Goal: Task Accomplishment & Management: Manage account settings

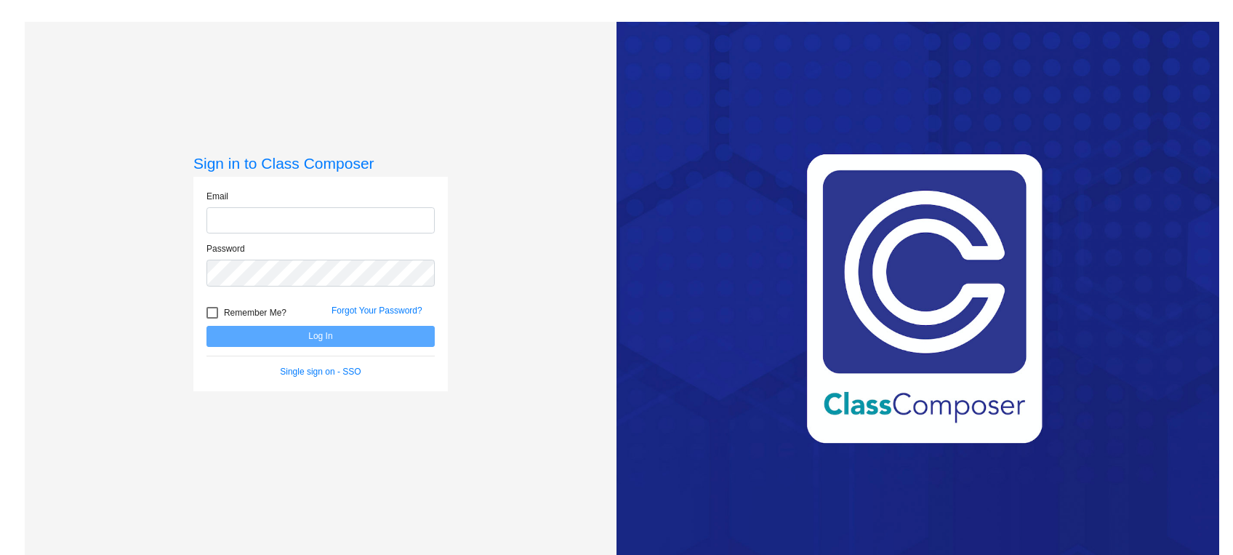
type input "[EMAIL_ADDRESS][DOMAIN_NAME]"
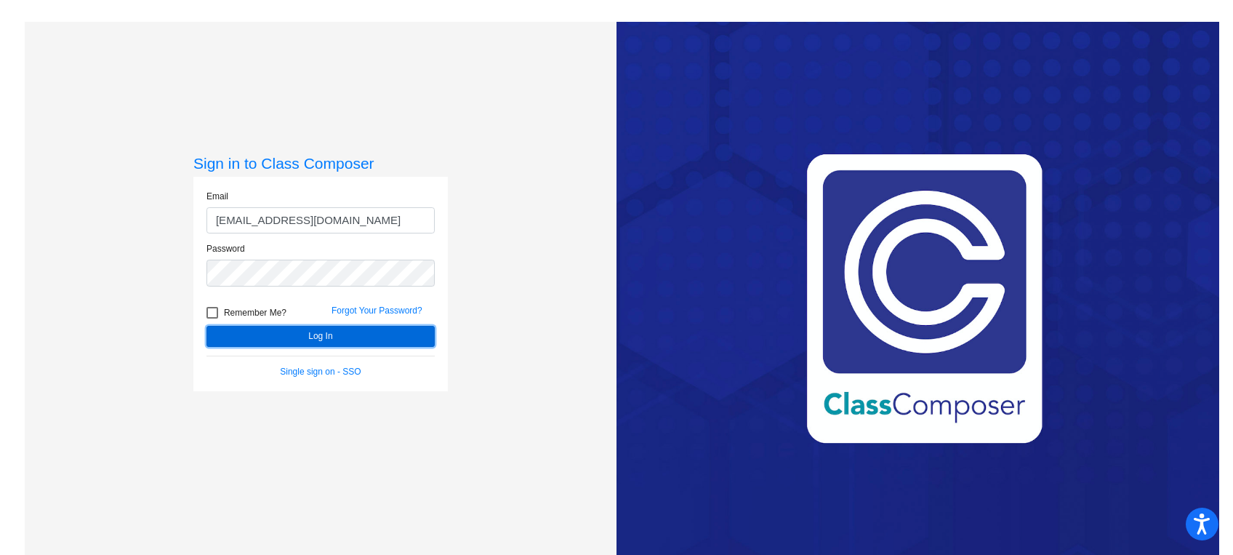
click at [310, 336] on button "Log In" at bounding box center [320, 336] width 228 height 21
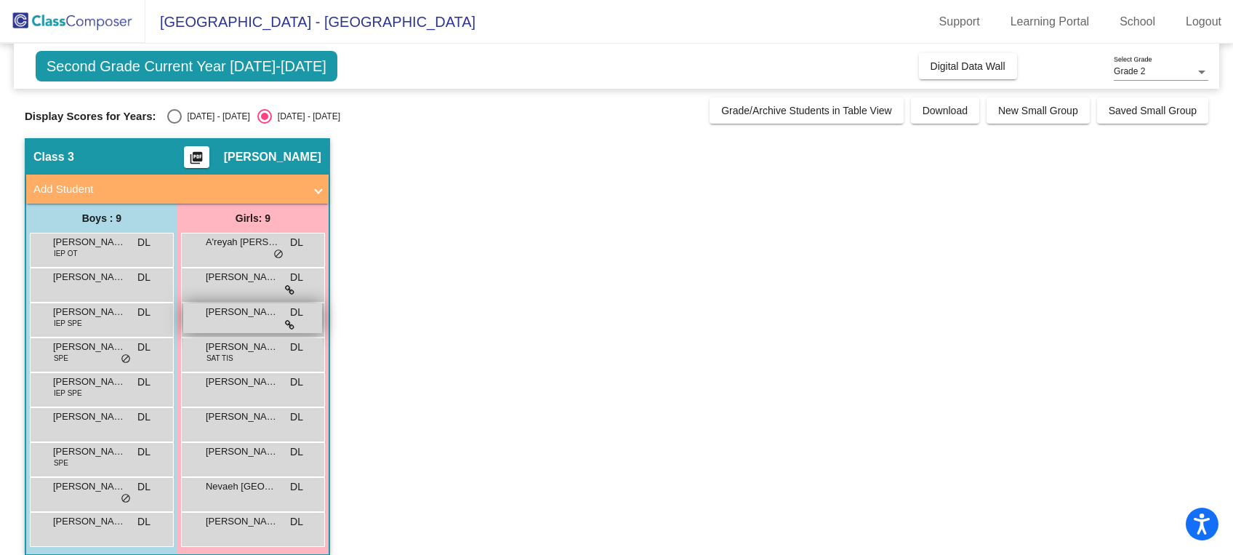
click at [232, 315] on span "[PERSON_NAME]" at bounding box center [242, 312] width 73 height 15
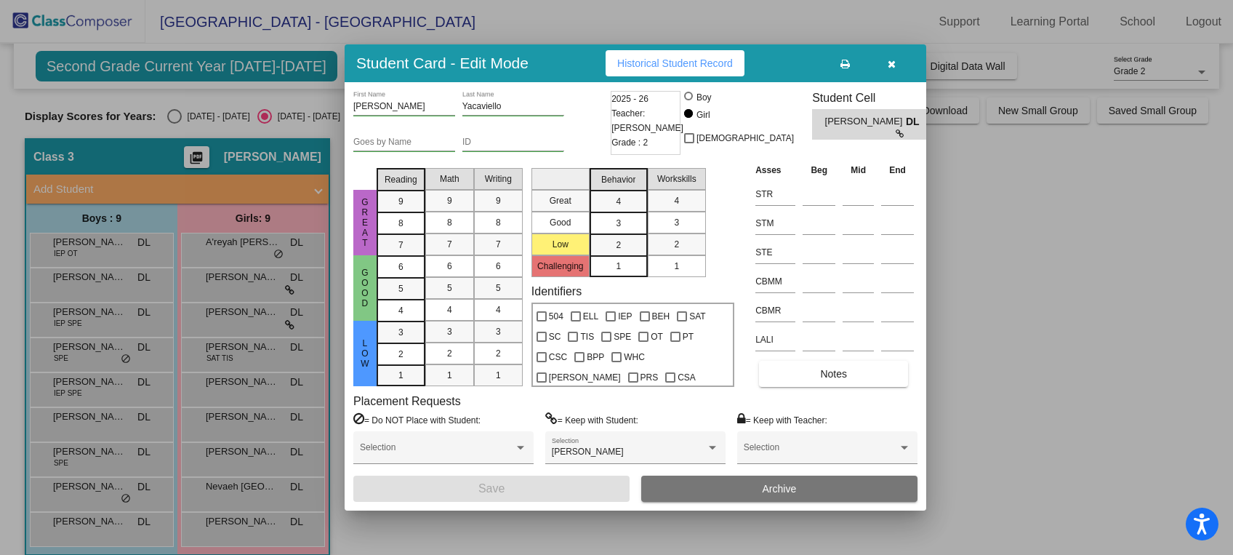
click at [889, 64] on icon "button" at bounding box center [892, 64] width 8 height 10
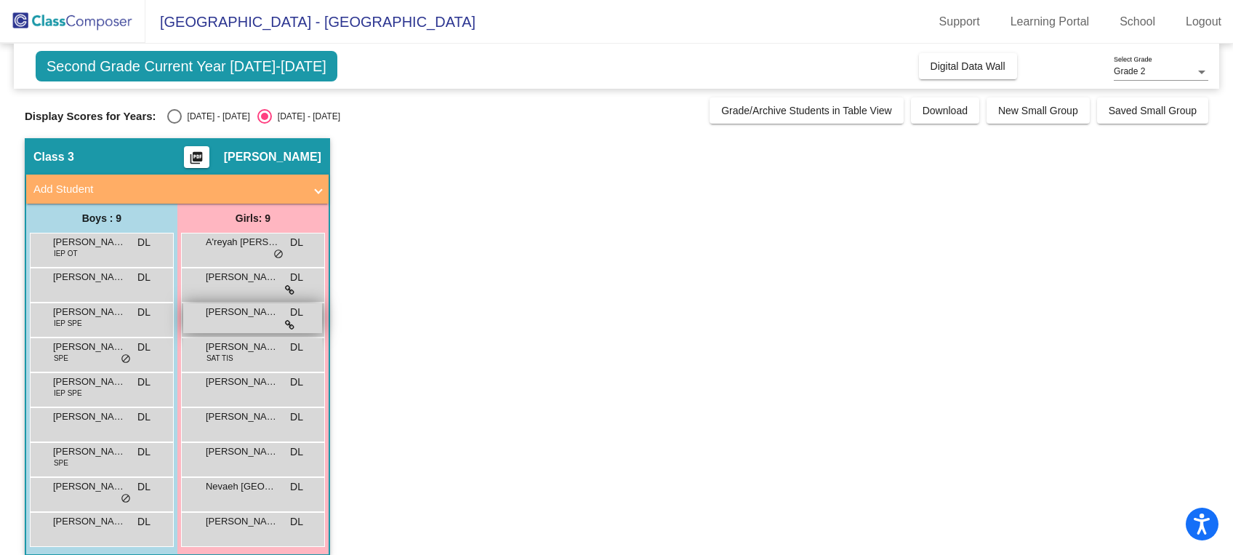
click at [254, 313] on span "[PERSON_NAME]" at bounding box center [242, 312] width 73 height 15
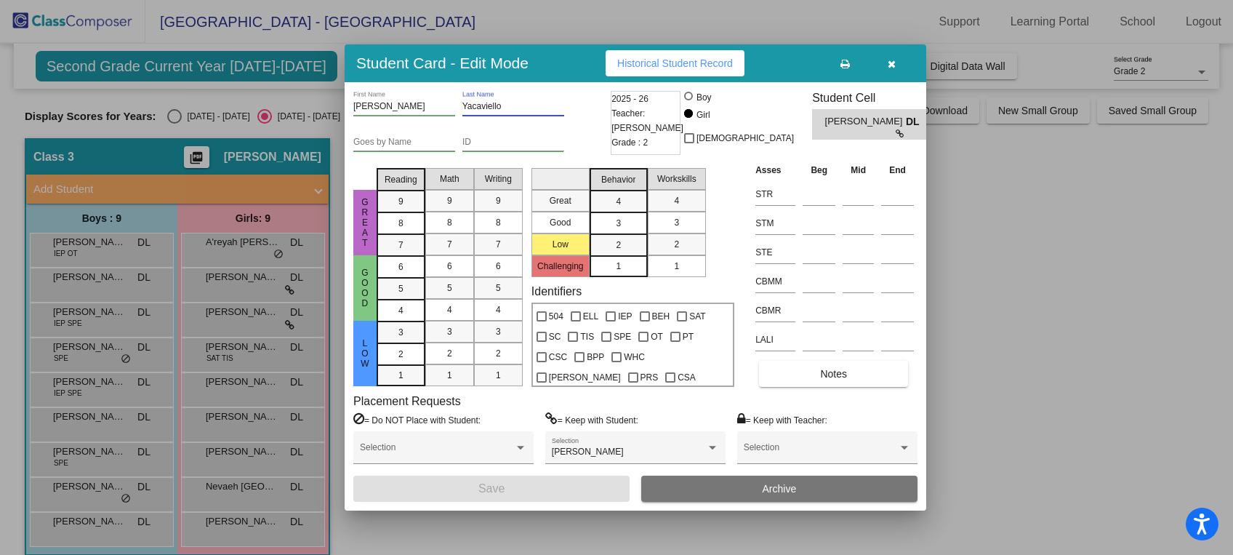
click at [481, 107] on input "Yacaviello" at bounding box center [513, 107] width 102 height 10
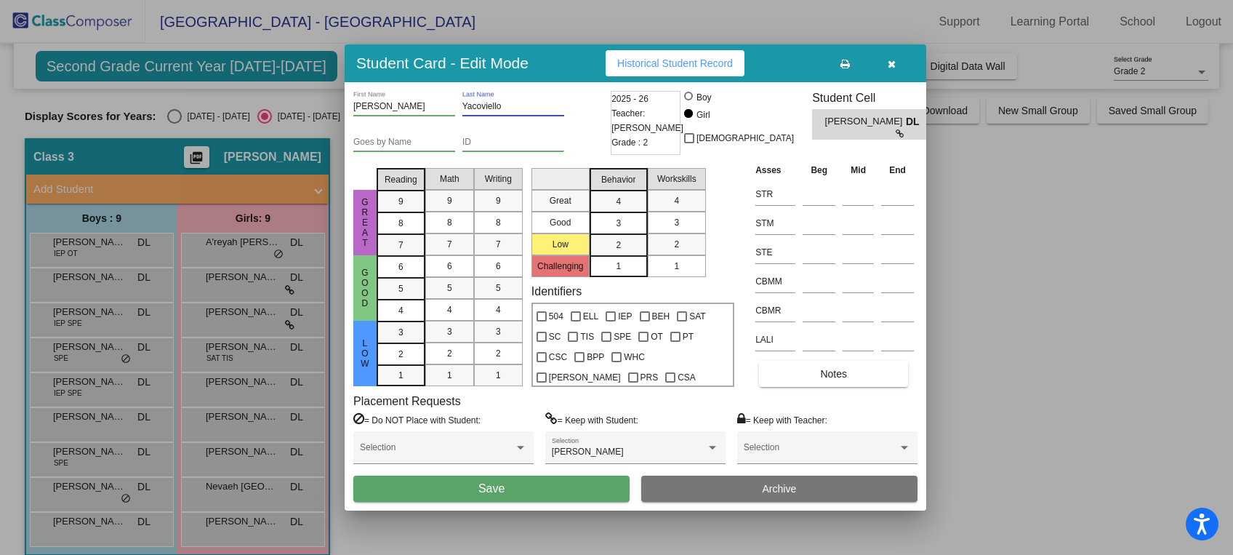
type input "Yacoviello"
click at [489, 483] on span "Save" at bounding box center [491, 488] width 26 height 12
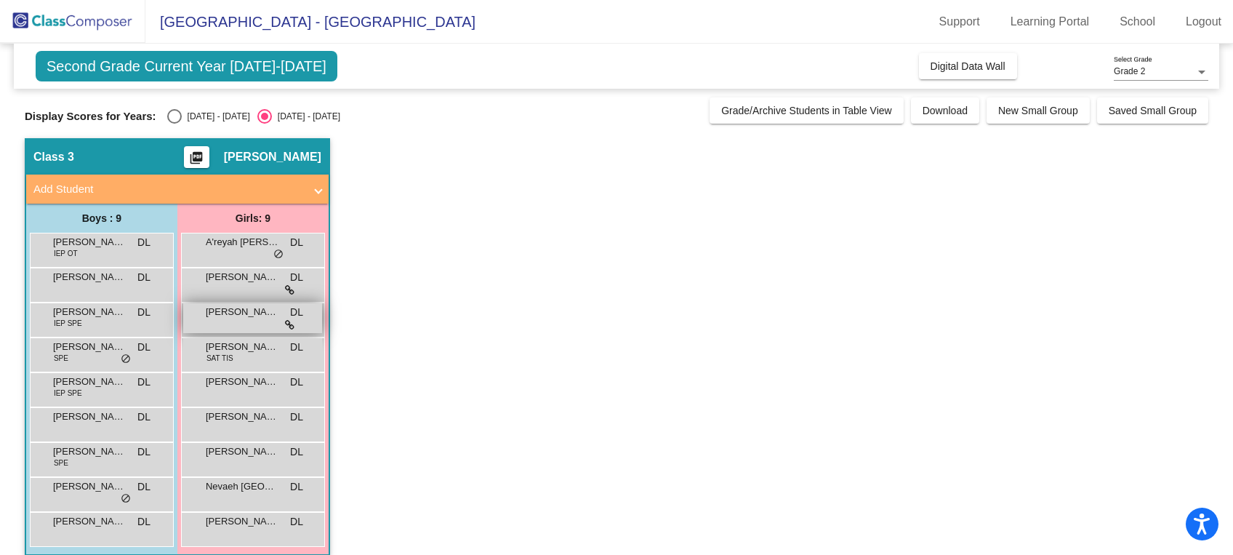
click at [222, 319] on div "[PERSON_NAME] DL lock do_not_disturb_alt" at bounding box center [252, 318] width 139 height 30
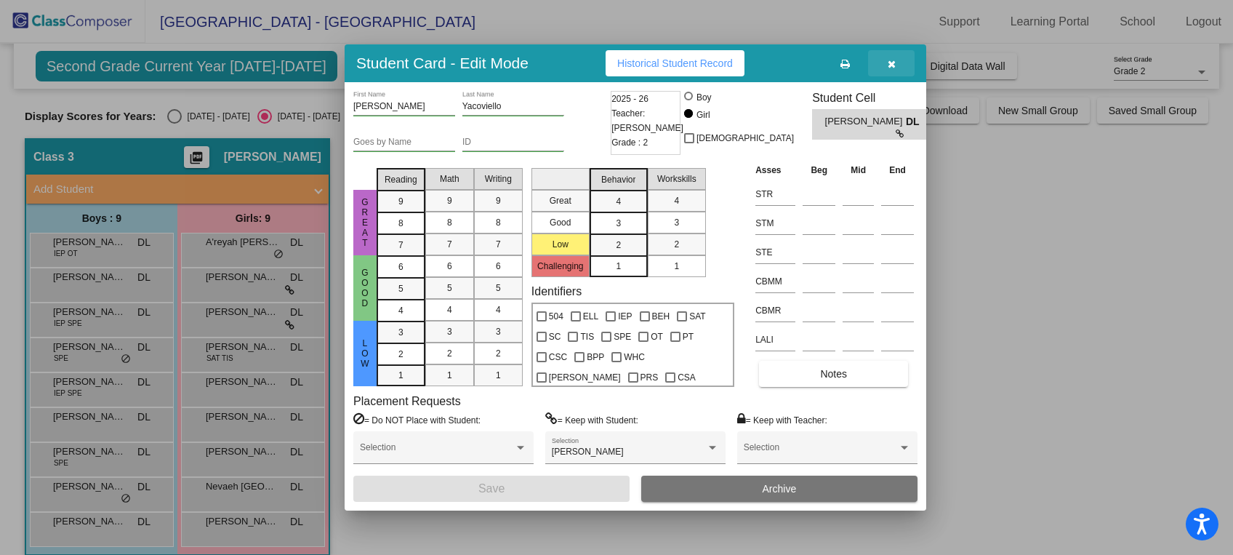
click at [891, 59] on icon "button" at bounding box center [892, 64] width 8 height 10
